Goal: Task Accomplishment & Management: Complete application form

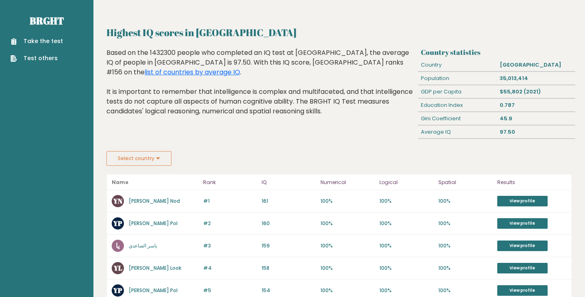
click at [162, 157] on button "Select country" at bounding box center [139, 158] width 65 height 15
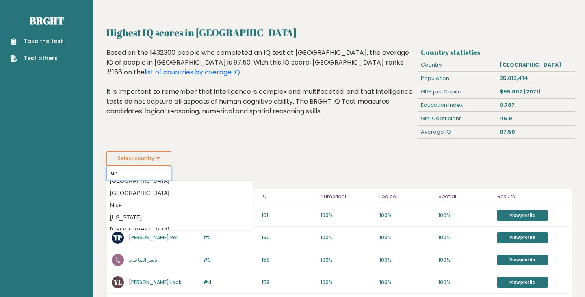
scroll to position [89, 0]
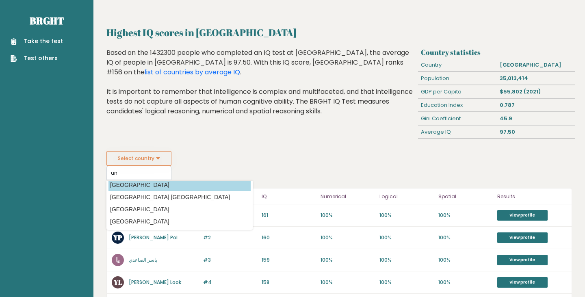
click at [148, 188] on option "United Kingdom" at bounding box center [180, 185] width 142 height 12
type input "United Kingdom"
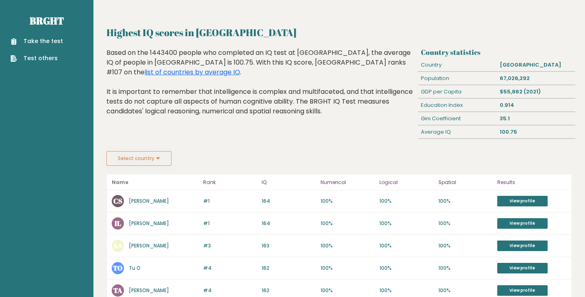
click at [182, 120] on div "Based on the 1443400 people who completed an IQ test at BRGHT, the average IQ o…" at bounding box center [261, 88] width 309 height 80
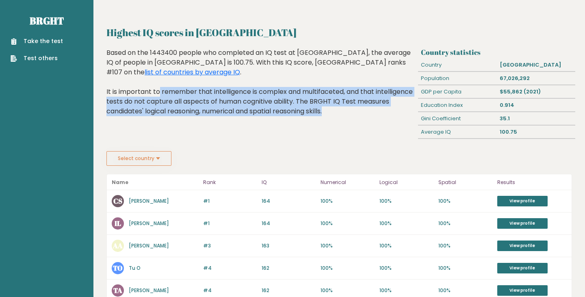
click at [182, 120] on div "Based on the 1443400 people who completed an IQ test at BRGHT, the average IQ o…" at bounding box center [261, 88] width 309 height 80
click at [52, 38] on link "Take the test" at bounding box center [37, 41] width 52 height 9
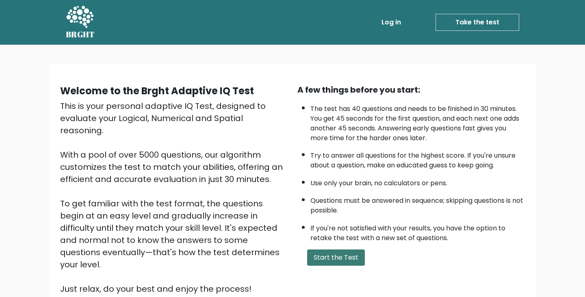
click at [337, 256] on button "Start the Test" at bounding box center [336, 258] width 58 height 16
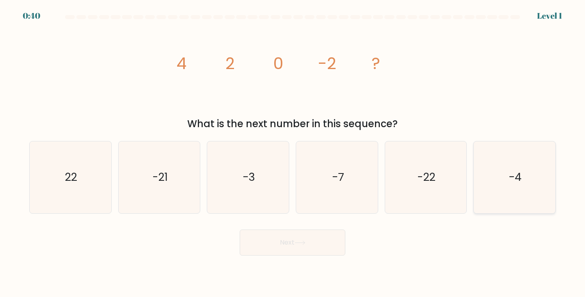
click at [525, 174] on icon "-4" at bounding box center [515, 177] width 72 height 72
click at [293, 153] on input "f. -4" at bounding box center [293, 151] width 0 height 4
radio input "true"
click at [320, 246] on button "Next" at bounding box center [293, 243] width 106 height 26
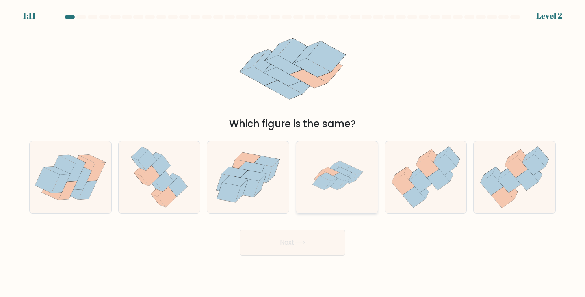
click at [347, 188] on icon at bounding box center [337, 177] width 72 height 72
click at [293, 153] on input "d." at bounding box center [293, 151] width 0 height 4
radio input "true"
click at [316, 249] on button "Next" at bounding box center [293, 243] width 106 height 26
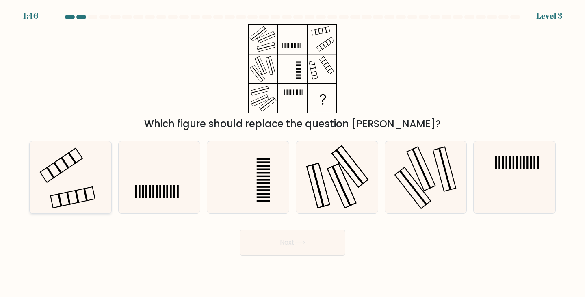
click at [61, 176] on icon at bounding box center [71, 177] width 72 height 72
click at [293, 153] on input "a." at bounding box center [293, 151] width 0 height 4
radio input "true"
click at [297, 241] on icon at bounding box center [300, 243] width 11 height 4
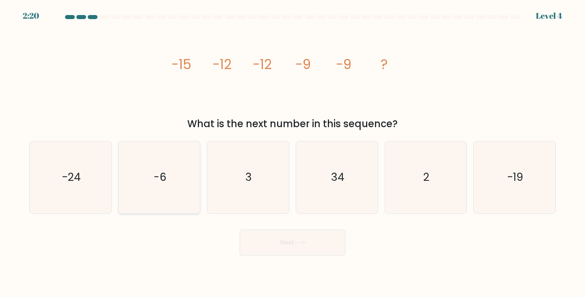
click at [174, 205] on icon "-6" at bounding box center [160, 177] width 72 height 72
click at [293, 153] on input "b. -6" at bounding box center [293, 151] width 0 height 4
radio input "true"
click at [285, 246] on button "Next" at bounding box center [293, 243] width 106 height 26
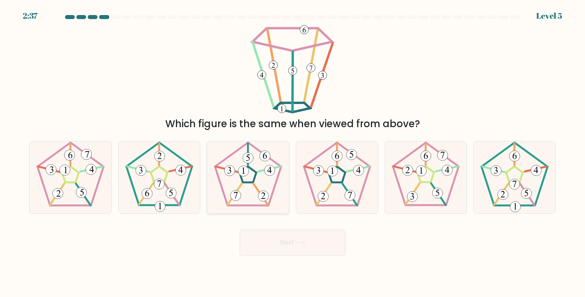
click at [260, 180] on icon at bounding box center [248, 177] width 72 height 72
click at [293, 153] on input "c." at bounding box center [293, 151] width 0 height 4
radio input "true"
click at [261, 236] on button "Next" at bounding box center [293, 243] width 106 height 26
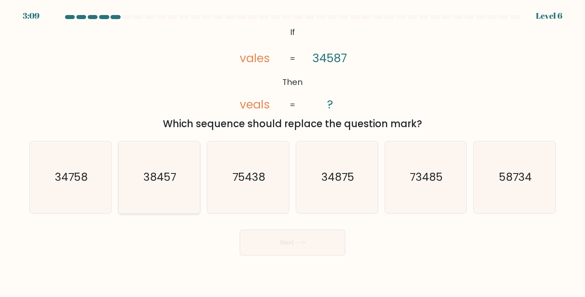
click at [175, 193] on icon "38457" at bounding box center [160, 177] width 72 height 72
click at [293, 153] on input "b. 38457" at bounding box center [293, 151] width 0 height 4
radio input "true"
click at [316, 263] on body "3:09 Level 6 If" at bounding box center [292, 148] width 585 height 297
click at [307, 245] on button "Next" at bounding box center [293, 243] width 106 height 26
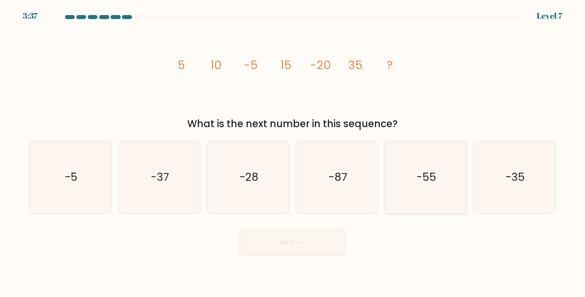
click at [433, 189] on icon "-55" at bounding box center [426, 177] width 72 height 72
click at [293, 153] on input "e. -55" at bounding box center [293, 151] width 0 height 4
radio input "true"
click at [310, 258] on body "3:36 Level 7" at bounding box center [292, 148] width 585 height 297
click at [309, 253] on button "Next" at bounding box center [293, 243] width 106 height 26
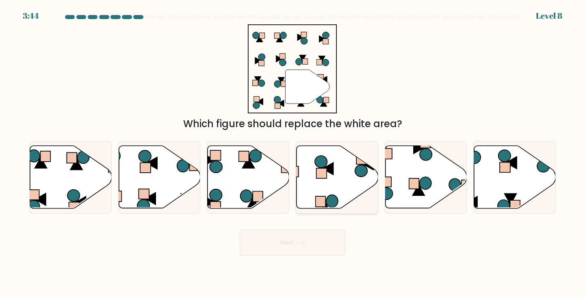
click at [340, 197] on icon at bounding box center [338, 177] width 82 height 63
click at [293, 153] on input "d." at bounding box center [293, 151] width 0 height 4
radio input "true"
click at [304, 248] on button "Next" at bounding box center [293, 243] width 106 height 26
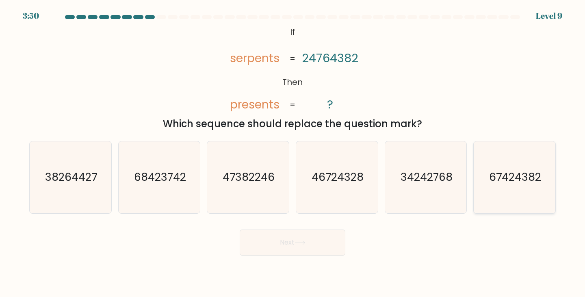
click at [511, 201] on icon "67424382" at bounding box center [515, 177] width 72 height 72
click at [293, 153] on input "f. 67424382" at bounding box center [293, 151] width 0 height 4
radio input "true"
click at [300, 251] on button "Next" at bounding box center [293, 243] width 106 height 26
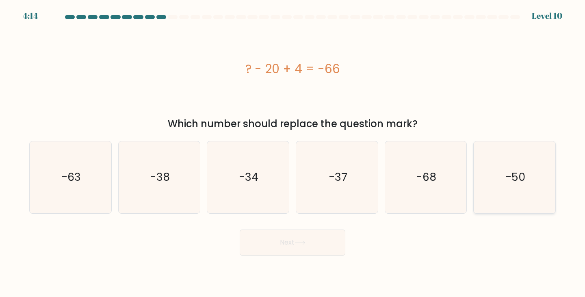
click at [490, 191] on icon "-50" at bounding box center [515, 177] width 72 height 72
click at [293, 153] on input "f. -50" at bounding box center [293, 151] width 0 height 4
radio input "true"
click at [311, 247] on button "Next" at bounding box center [293, 243] width 106 height 26
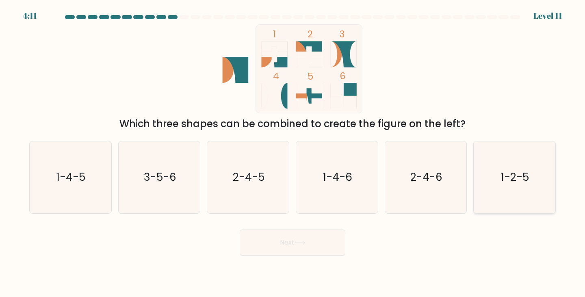
click at [505, 172] on text "1-2-5" at bounding box center [515, 177] width 28 height 15
click at [293, 153] on input "f. 1-2-5" at bounding box center [293, 151] width 0 height 4
radio input "true"
click at [285, 245] on button "Next" at bounding box center [293, 243] width 106 height 26
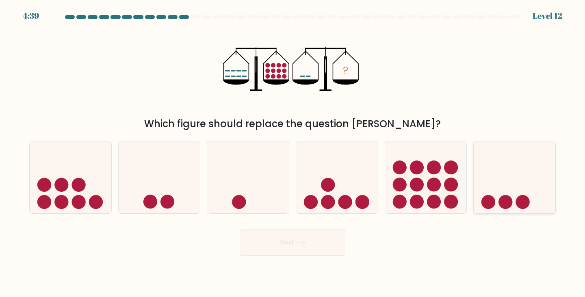
click at [510, 158] on icon at bounding box center [515, 177] width 82 height 67
click at [293, 153] on input "f." at bounding box center [293, 151] width 0 height 4
radio input "true"
click at [328, 239] on button "Next" at bounding box center [293, 243] width 106 height 26
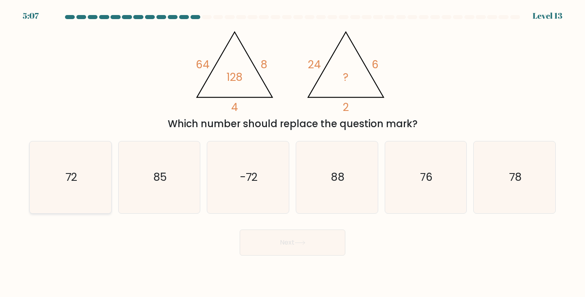
click at [81, 181] on icon "72" at bounding box center [71, 177] width 72 height 72
click at [293, 153] on input "a. 72" at bounding box center [293, 151] width 0 height 4
radio input "true"
click at [306, 244] on icon at bounding box center [300, 243] width 11 height 4
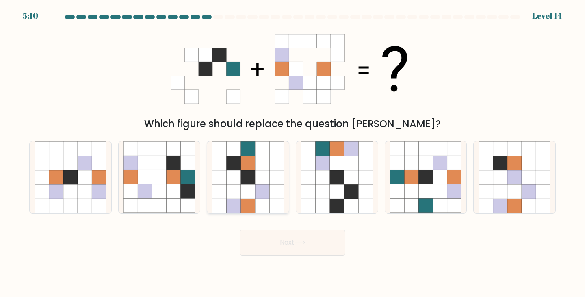
click at [263, 199] on icon at bounding box center [262, 206] width 14 height 14
click at [293, 153] on input "c." at bounding box center [293, 151] width 0 height 4
radio input "true"
click at [291, 244] on button "Next" at bounding box center [293, 243] width 106 height 26
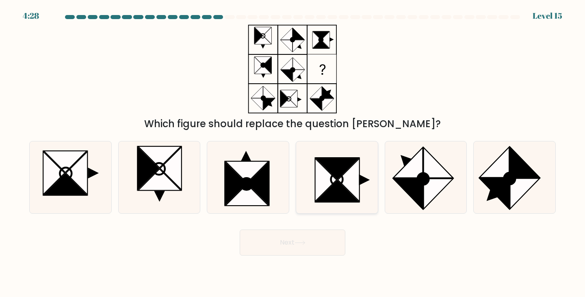
click at [324, 188] on icon at bounding box center [326, 180] width 22 height 43
click at [293, 153] on input "d." at bounding box center [293, 151] width 0 height 4
radio input "true"
click at [304, 250] on button "Next" at bounding box center [293, 243] width 106 height 26
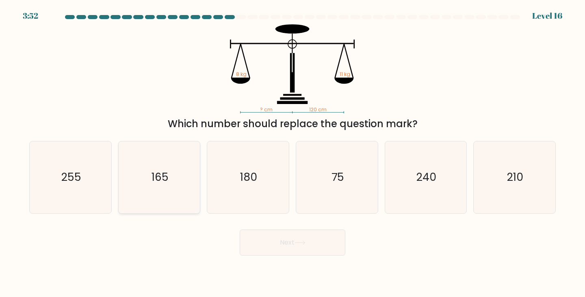
click at [173, 207] on icon "165" at bounding box center [160, 177] width 72 height 72
click at [293, 153] on input "b. 165" at bounding box center [293, 151] width 0 height 4
radio input "true"
click at [274, 241] on button "Next" at bounding box center [293, 243] width 106 height 26
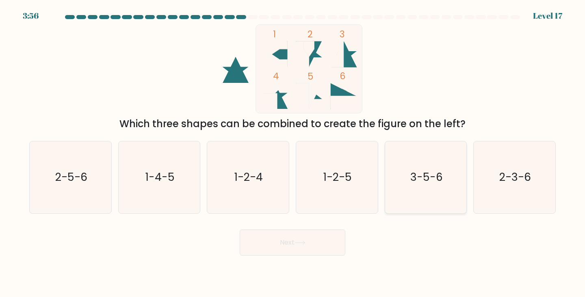
click at [436, 180] on text "3-5-6" at bounding box center [427, 177] width 33 height 15
click at [293, 153] on input "e. 3-5-6" at bounding box center [293, 151] width 0 height 4
radio input "true"
click at [270, 248] on button "Next" at bounding box center [293, 243] width 106 height 26
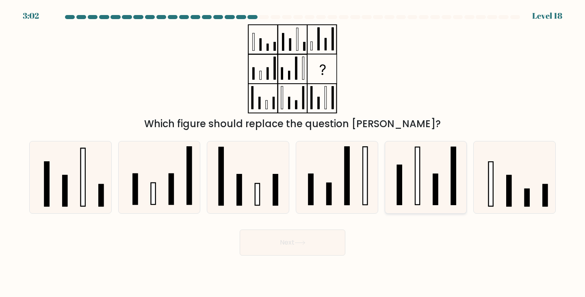
click at [426, 174] on icon at bounding box center [426, 177] width 72 height 72
click at [293, 153] on input "e." at bounding box center [293, 151] width 0 height 4
radio input "true"
click at [293, 237] on button "Next" at bounding box center [293, 243] width 106 height 26
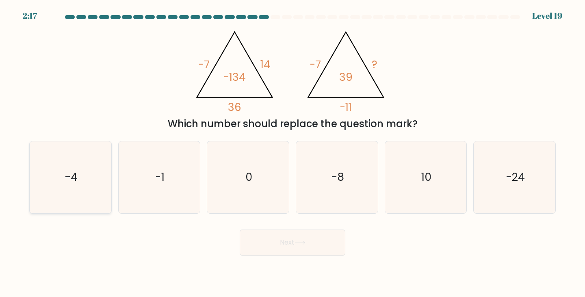
click at [62, 173] on icon "-4" at bounding box center [71, 177] width 72 height 72
click at [293, 153] on input "a. -4" at bounding box center [293, 151] width 0 height 4
radio input "true"
click at [298, 240] on button "Next" at bounding box center [293, 243] width 106 height 26
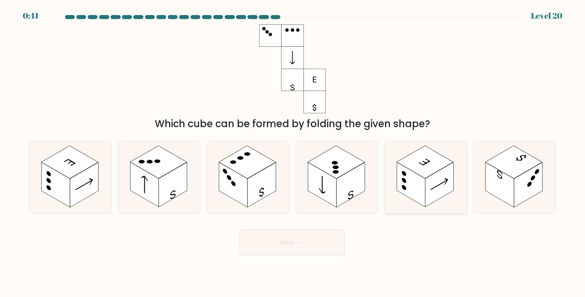
click at [429, 185] on rect at bounding box center [440, 185] width 28 height 45
click at [293, 153] on input "e." at bounding box center [293, 151] width 0 height 4
radio input "true"
click at [299, 243] on icon at bounding box center [300, 243] width 10 height 4
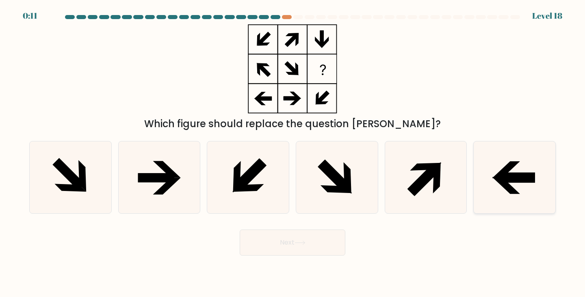
click at [500, 181] on icon at bounding box center [517, 178] width 36 height 9
click at [293, 153] on input "f." at bounding box center [293, 151] width 0 height 4
radio input "true"
click at [276, 256] on body "0:10 Level 18" at bounding box center [292, 148] width 585 height 297
click at [278, 250] on button "Next" at bounding box center [293, 243] width 106 height 26
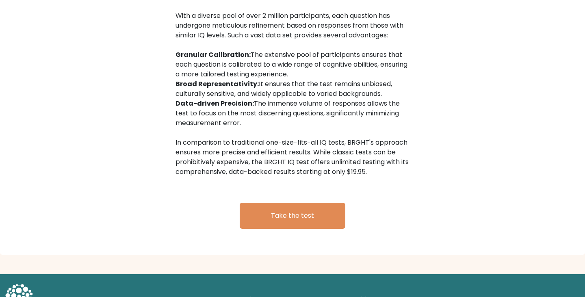
scroll to position [1329, 0]
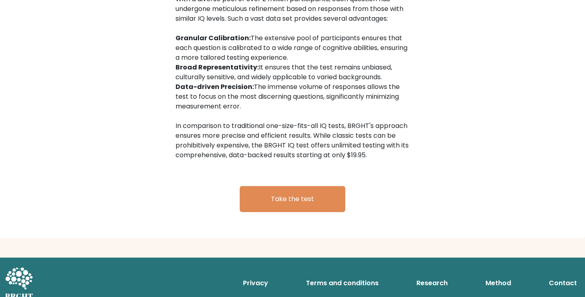
click at [147, 121] on div "The most accurate IQ test, for a fraction of the costs The BRGHT IQ test is the…" at bounding box center [292, 71] width 585 height 334
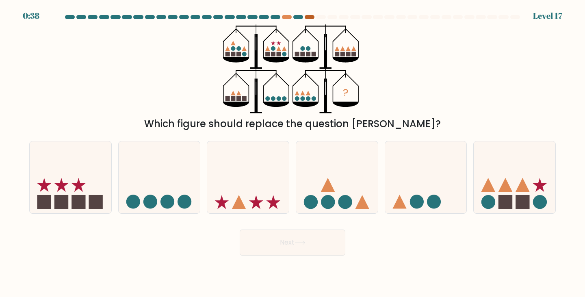
click at [311, 16] on div at bounding box center [310, 17] width 10 height 4
click at [286, 14] on div "0:37 Level 17" at bounding box center [292, 11] width 585 height 22
click at [300, 21] on div at bounding box center [292, 18] width 537 height 7
click at [300, 18] on div at bounding box center [299, 17] width 10 height 4
click at [289, 18] on div at bounding box center [287, 17] width 10 height 4
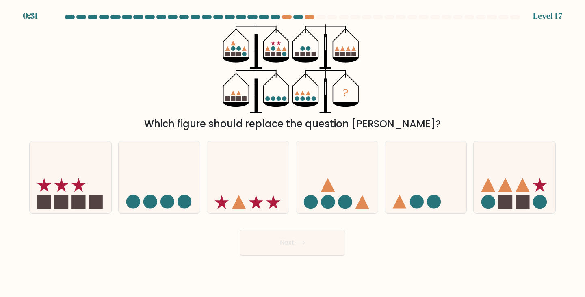
click at [320, 15] on div at bounding box center [321, 17] width 10 height 4
click at [313, 16] on div at bounding box center [310, 17] width 10 height 4
